Goal: Task Accomplishment & Management: Use online tool/utility

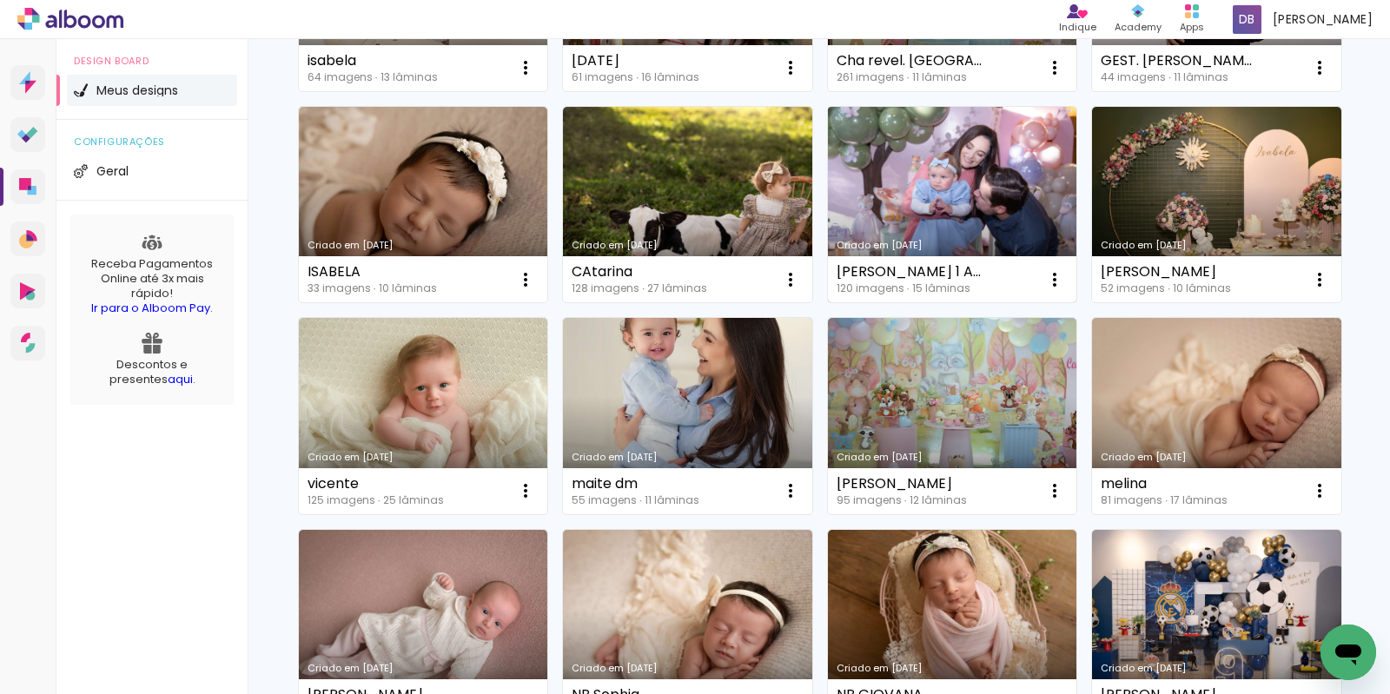
scroll to position [440, 0]
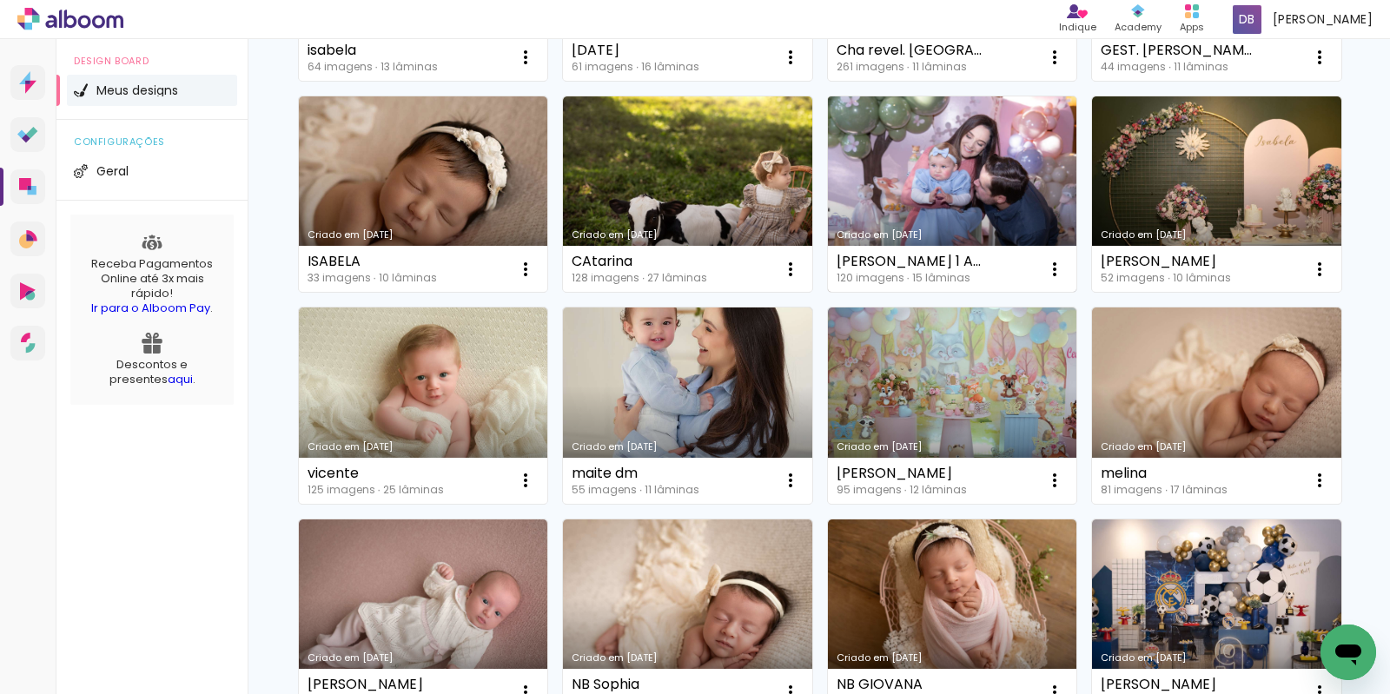
click at [828, 293] on link "Criado em [DATE]" at bounding box center [952, 194] width 249 height 196
